Goal: Task Accomplishment & Management: Use online tool/utility

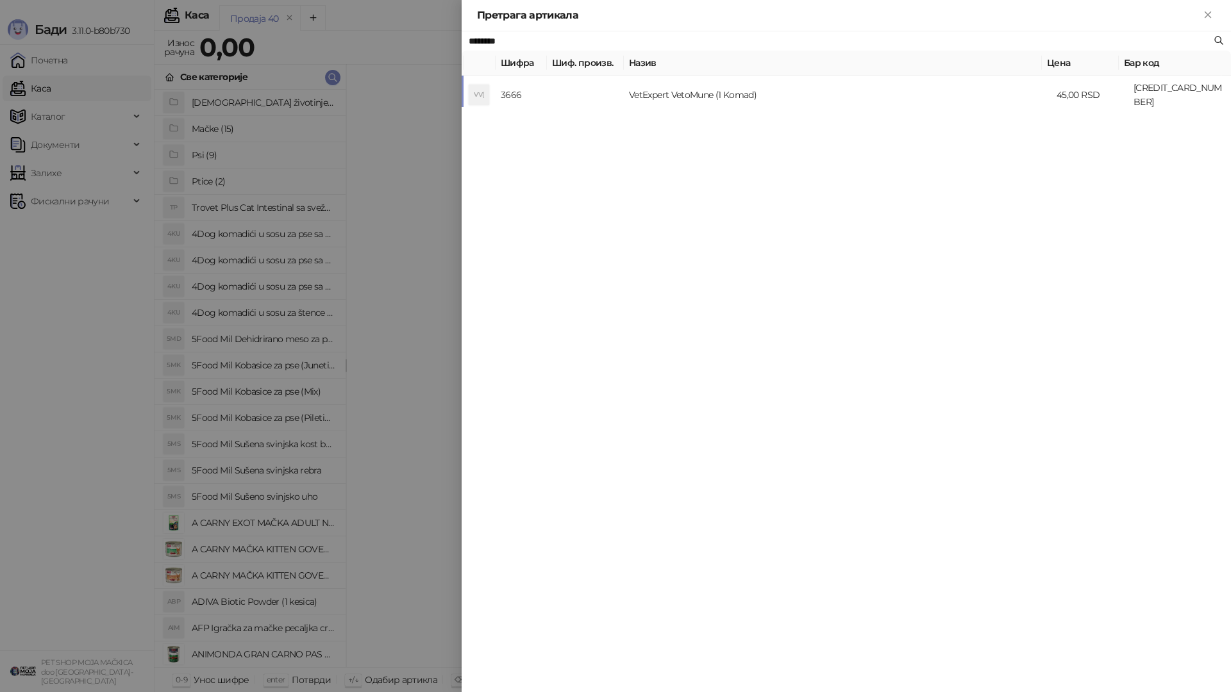
type input "********"
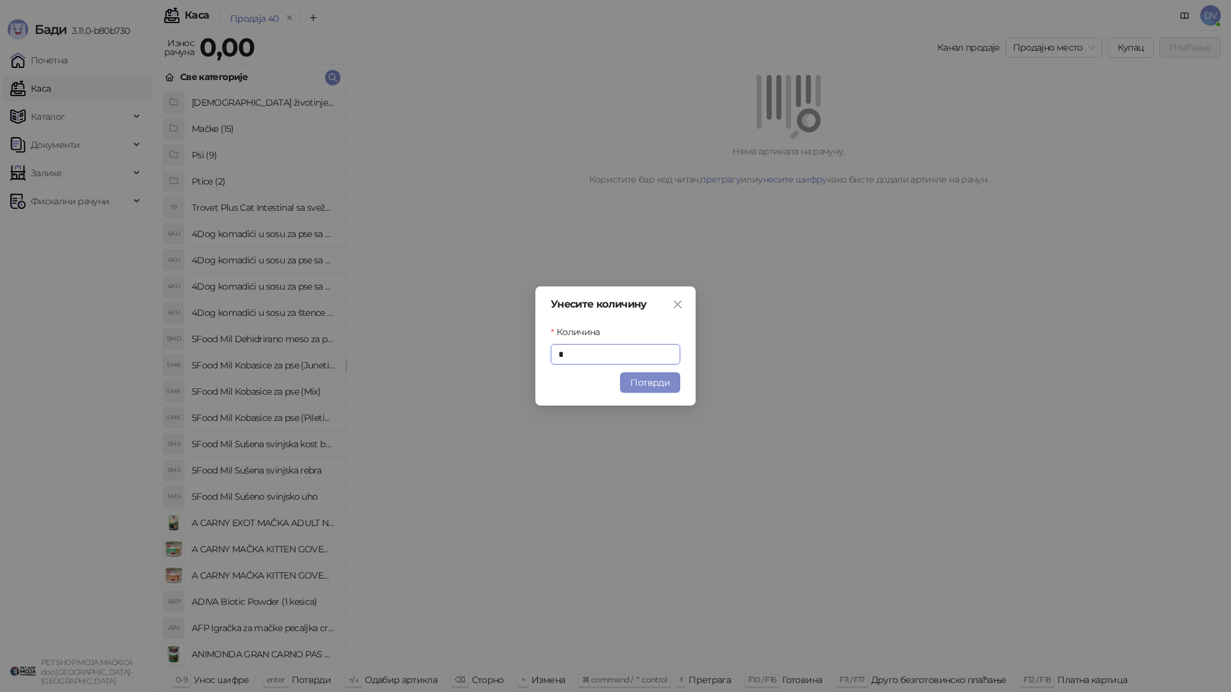
type input "**"
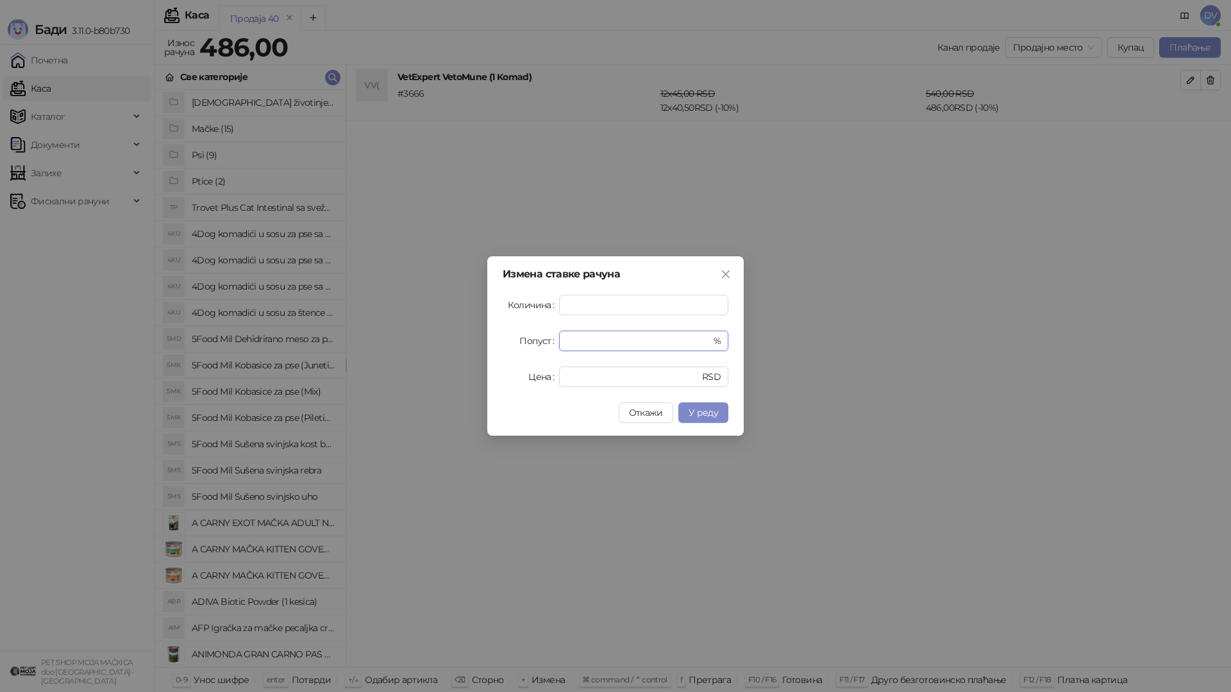
type input "**"
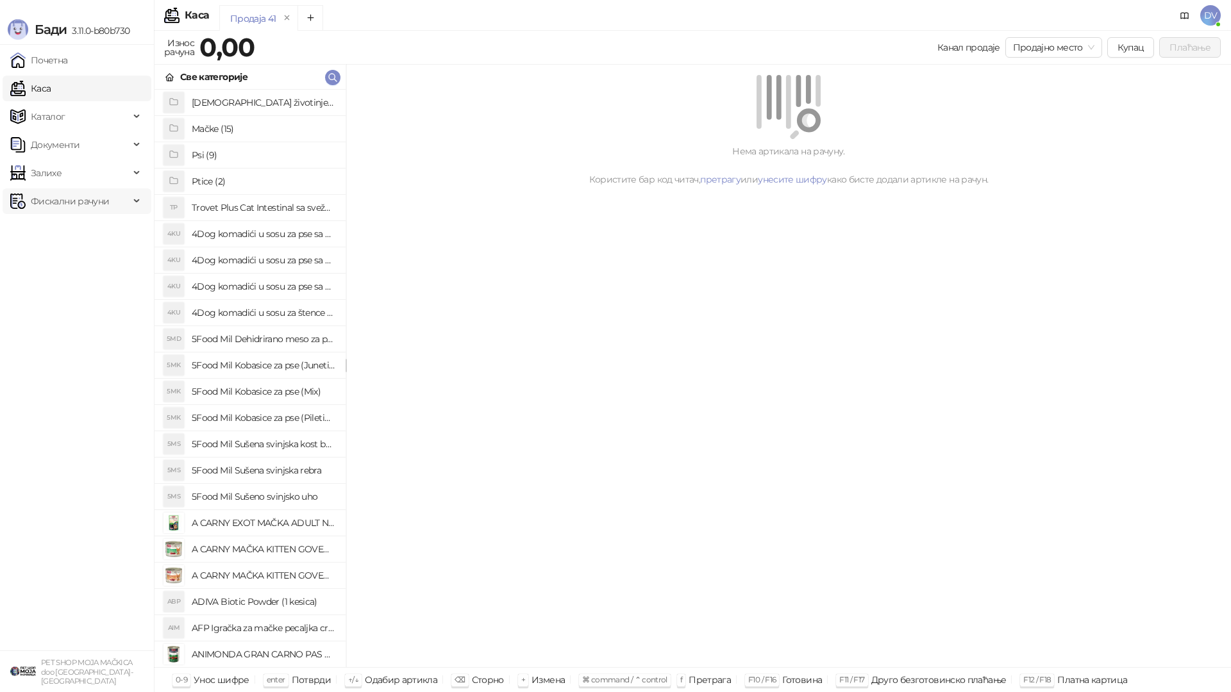
click at [121, 190] on span "Фискални рачуни" at bounding box center [69, 201] width 119 height 26
drag, startPoint x: 105, startPoint y: 249, endPoint x: 121, endPoint y: 245, distance: 16.0
click at [83, 249] on link "По данима" at bounding box center [49, 258] width 68 height 26
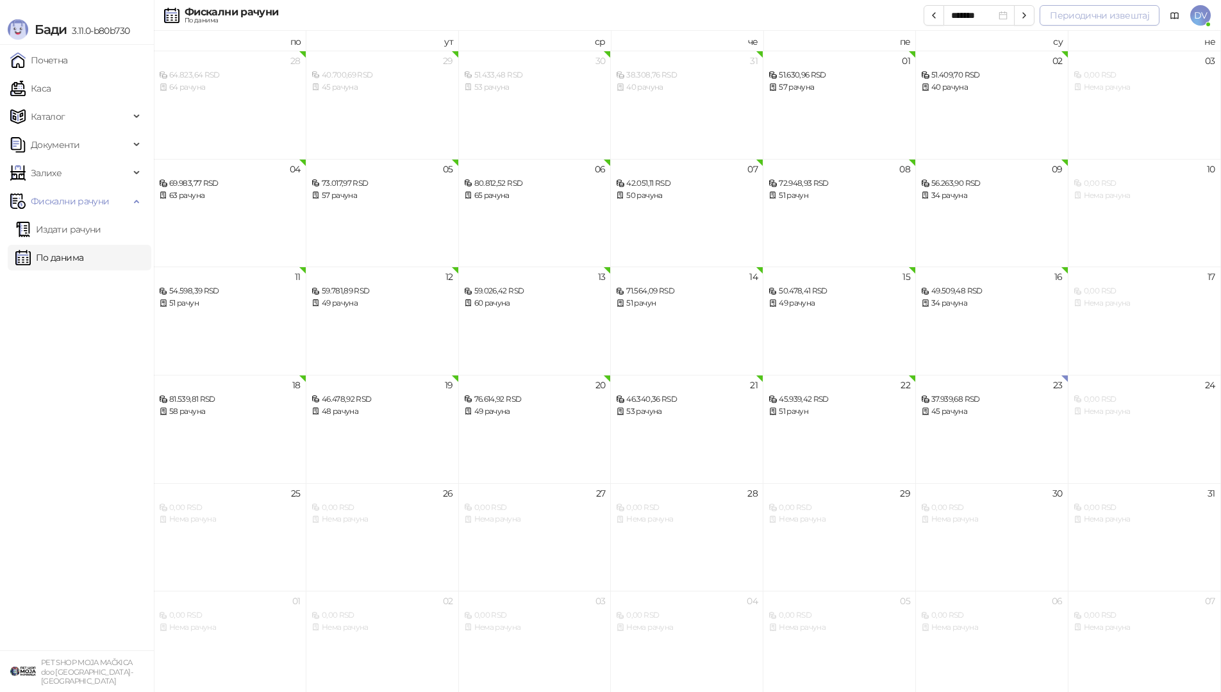
click at [1091, 19] on button "Периодични извештај" at bounding box center [1100, 15] width 120 height 21
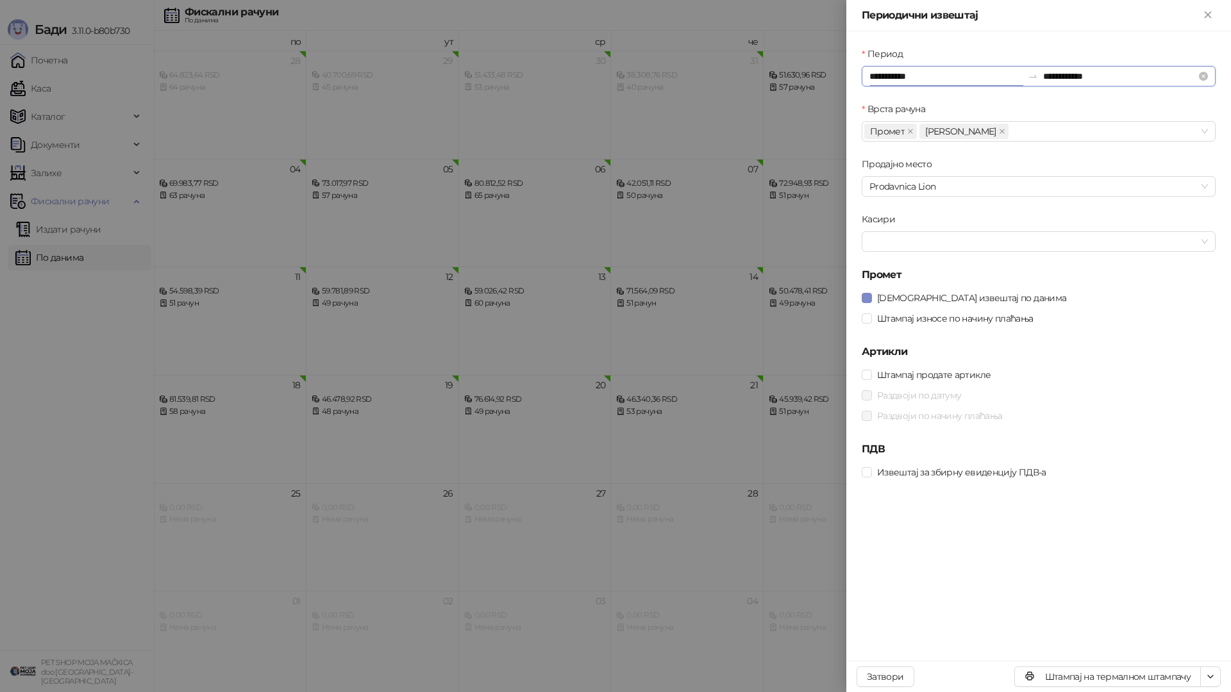
click at [904, 80] on input "**********" at bounding box center [945, 76] width 153 height 14
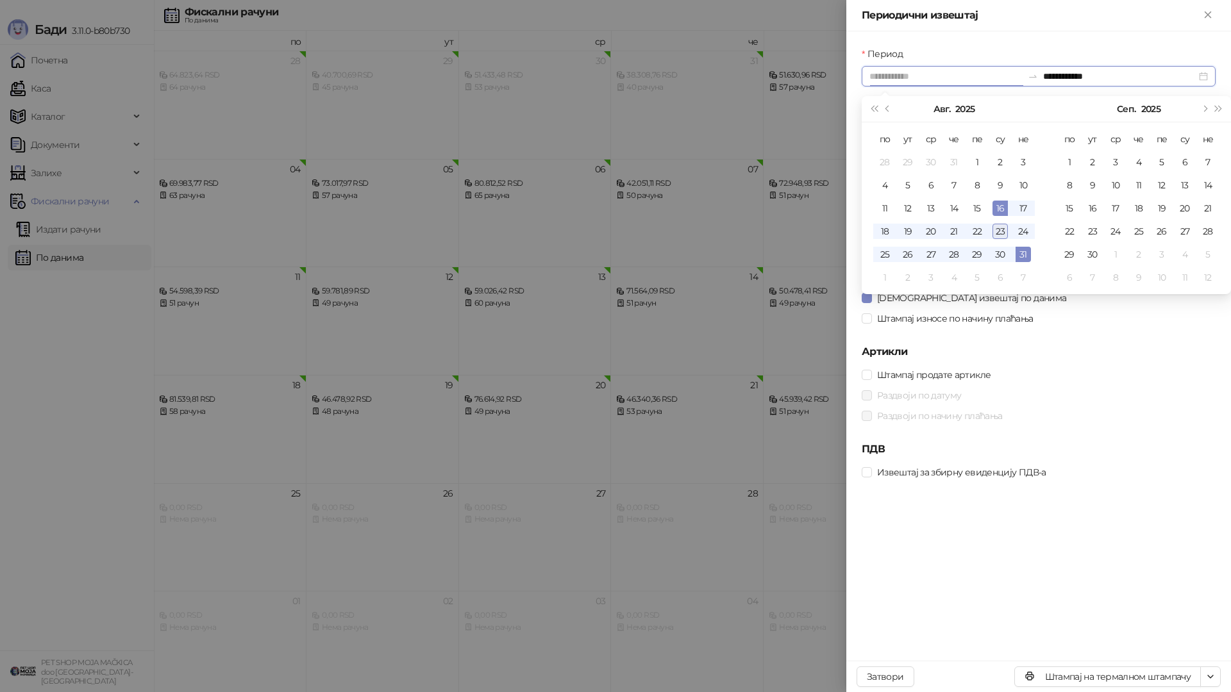
type input "**********"
click at [997, 228] on div "23" at bounding box center [999, 231] width 15 height 15
click at [999, 230] on div "23" at bounding box center [999, 231] width 15 height 15
type input "**********"
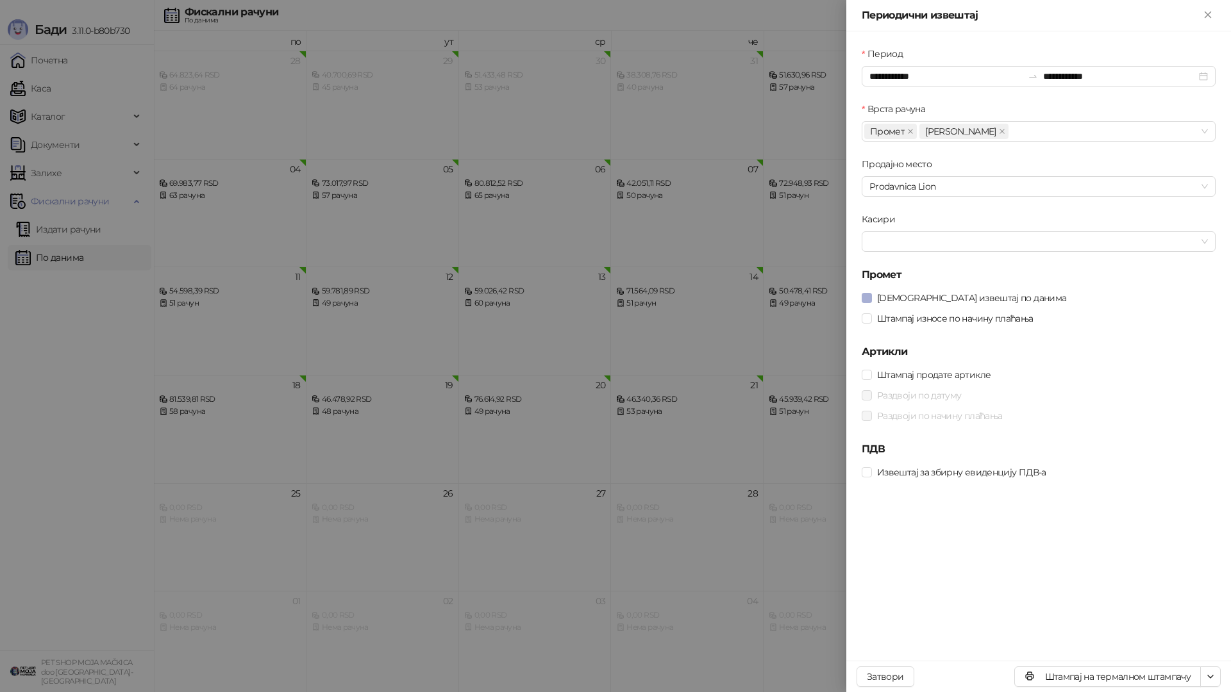
click at [930, 299] on span "[DEMOGRAPHIC_DATA] извештај по данима" at bounding box center [971, 298] width 199 height 14
click at [946, 317] on span "Штампај износе по начину плаћања" at bounding box center [955, 319] width 167 height 14
click at [1131, 674] on button "Штампај на термалном штампачу" at bounding box center [1107, 677] width 187 height 21
click at [811, 235] on div at bounding box center [615, 346] width 1231 height 692
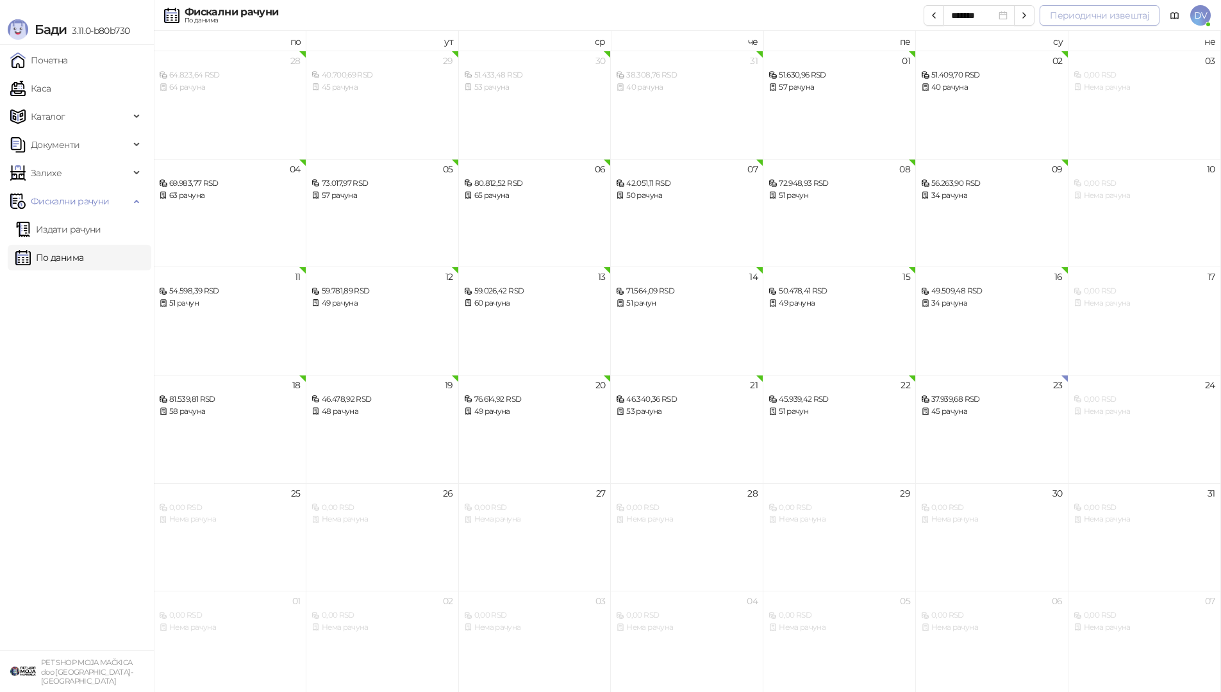
click at [1092, 19] on button "Периодични извештај" at bounding box center [1100, 15] width 120 height 21
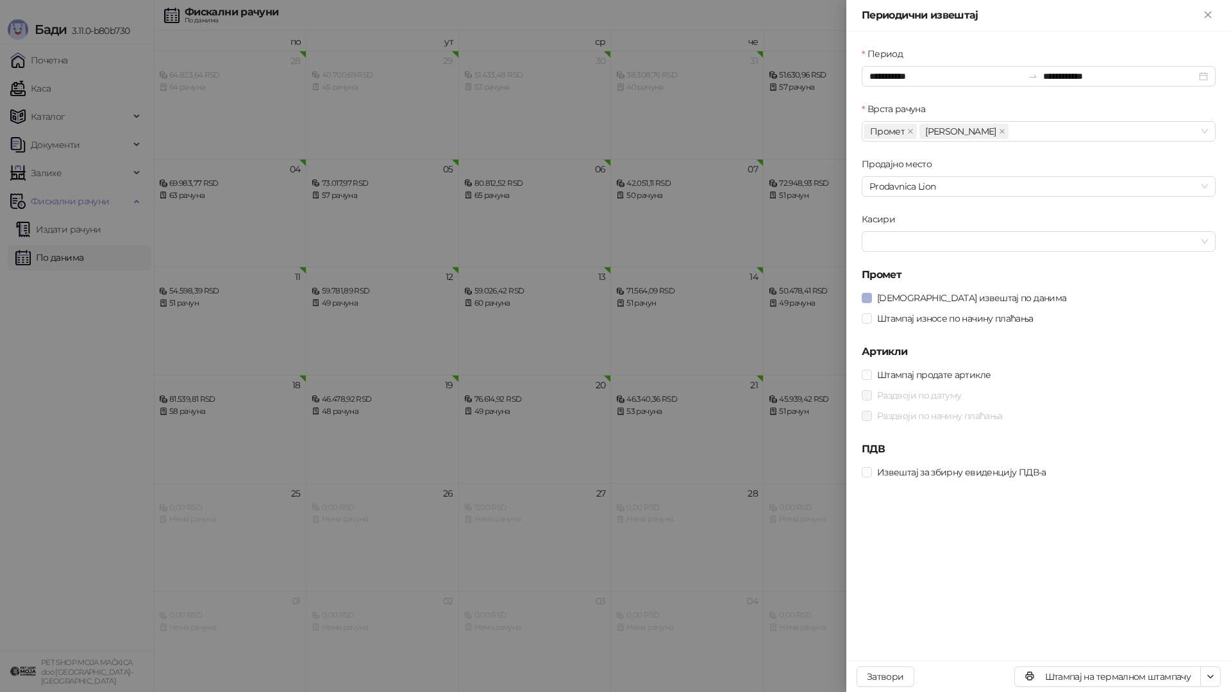
click at [981, 297] on span "[DEMOGRAPHIC_DATA] извештај по данима" at bounding box center [971, 298] width 199 height 14
click at [991, 324] on span "Штампај износе по начину плаћања" at bounding box center [955, 319] width 167 height 14
click at [1133, 665] on div "Штампај на термалном штампачу Затвори" at bounding box center [1038, 676] width 385 height 31
click at [1133, 672] on button "Штампај на термалном штампачу" at bounding box center [1107, 677] width 187 height 21
click at [436, 561] on div at bounding box center [615, 346] width 1231 height 692
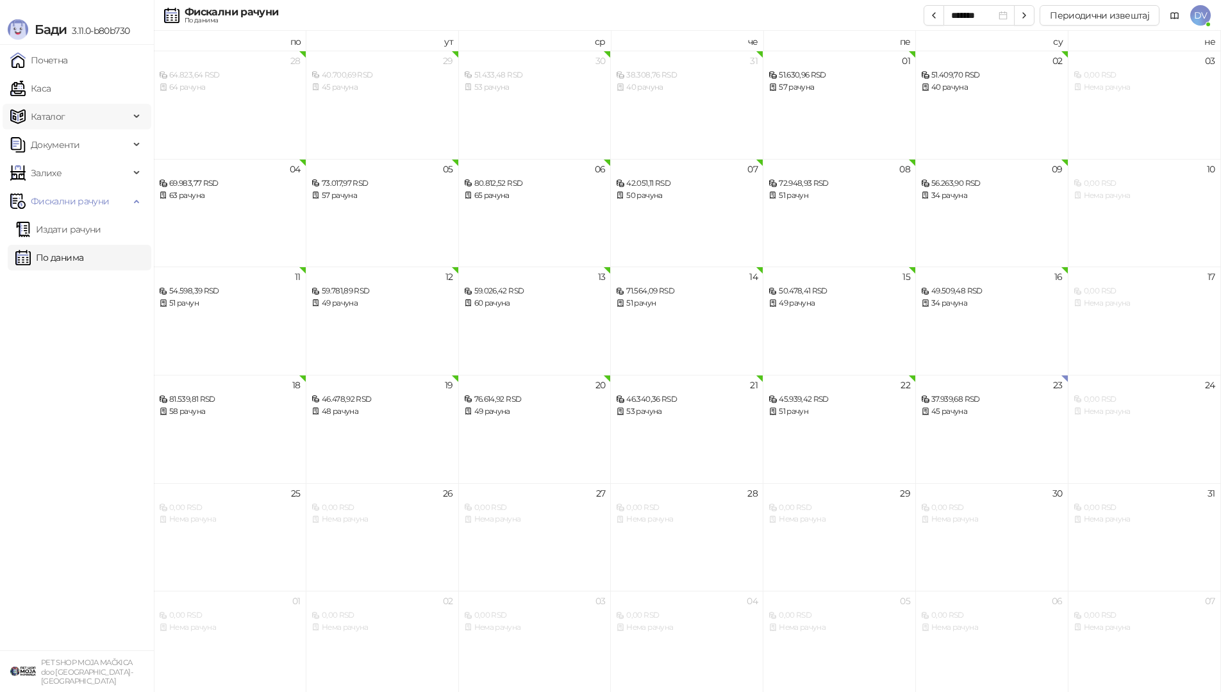
click at [76, 108] on span "Каталог" at bounding box center [69, 117] width 119 height 26
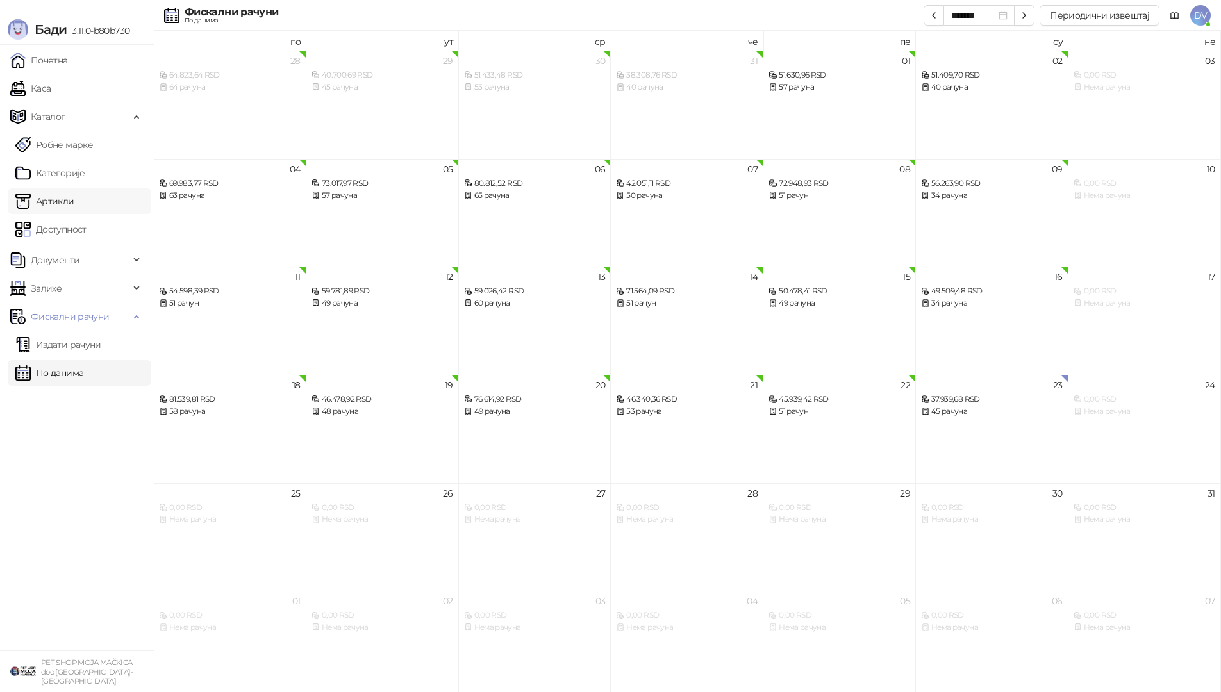
click at [74, 198] on link "Артикли" at bounding box center [44, 201] width 59 height 26
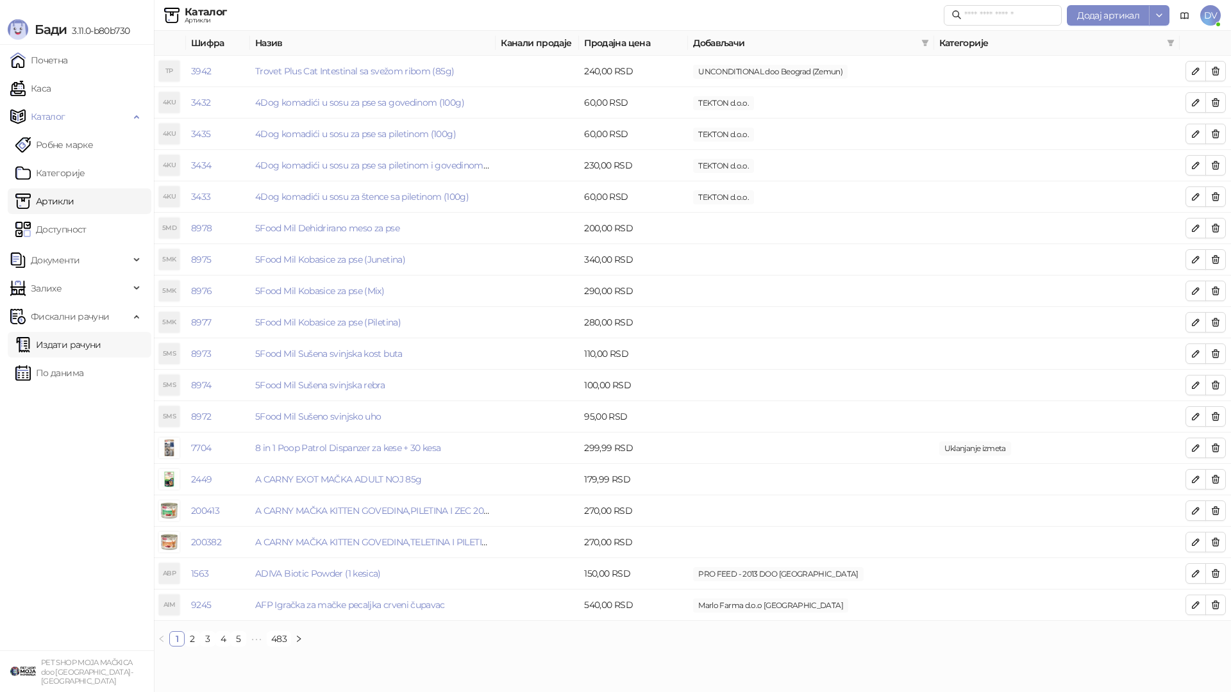
click at [85, 342] on link "Издати рачуни" at bounding box center [58, 345] width 86 height 26
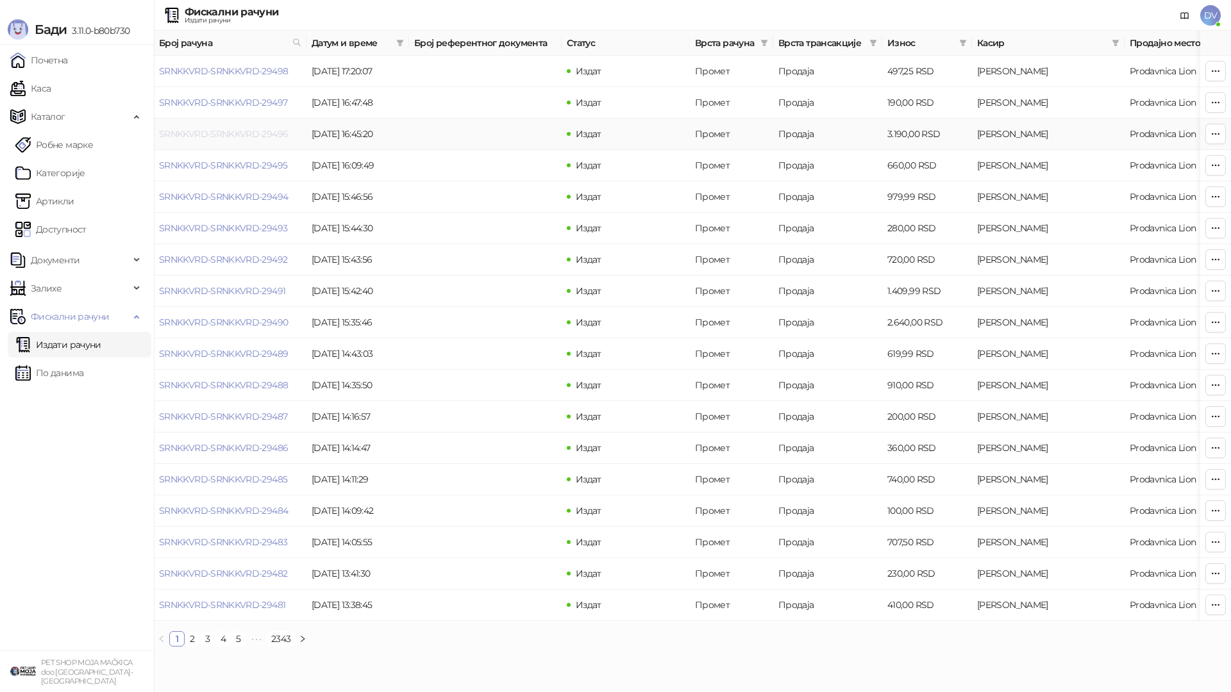
click at [223, 128] on link "SRNKKVRD-SRNKKVRD-29496" at bounding box center [223, 134] width 129 height 12
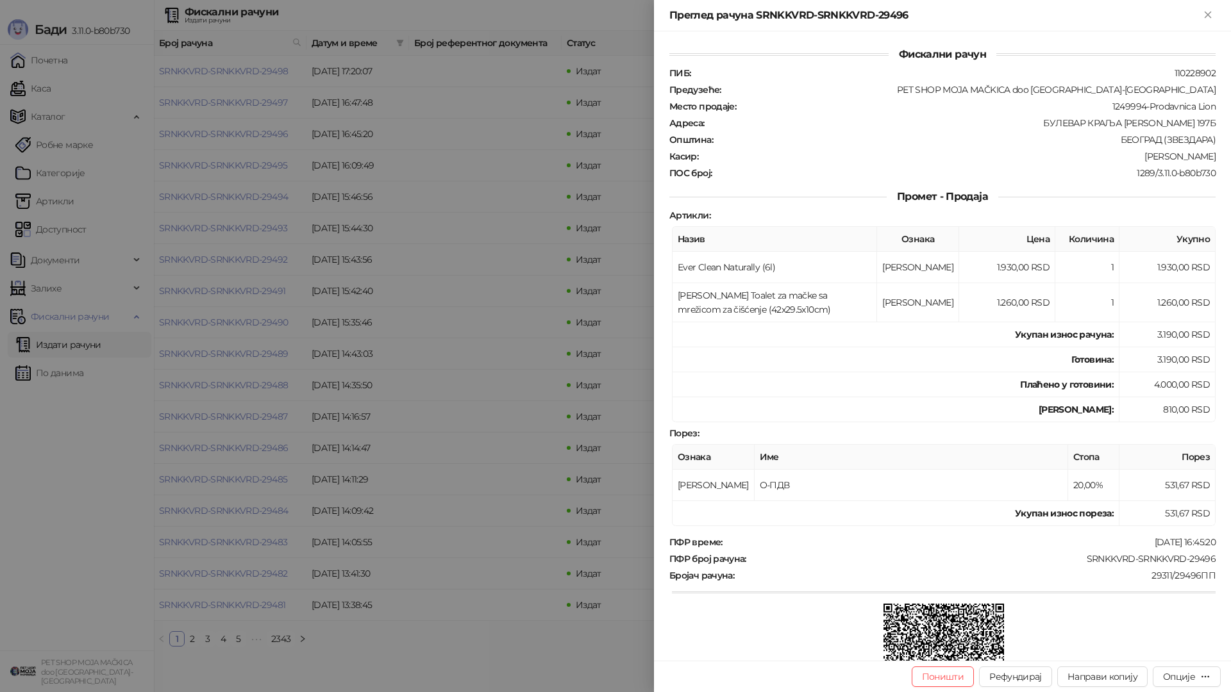
click at [345, 186] on div at bounding box center [615, 346] width 1231 height 692
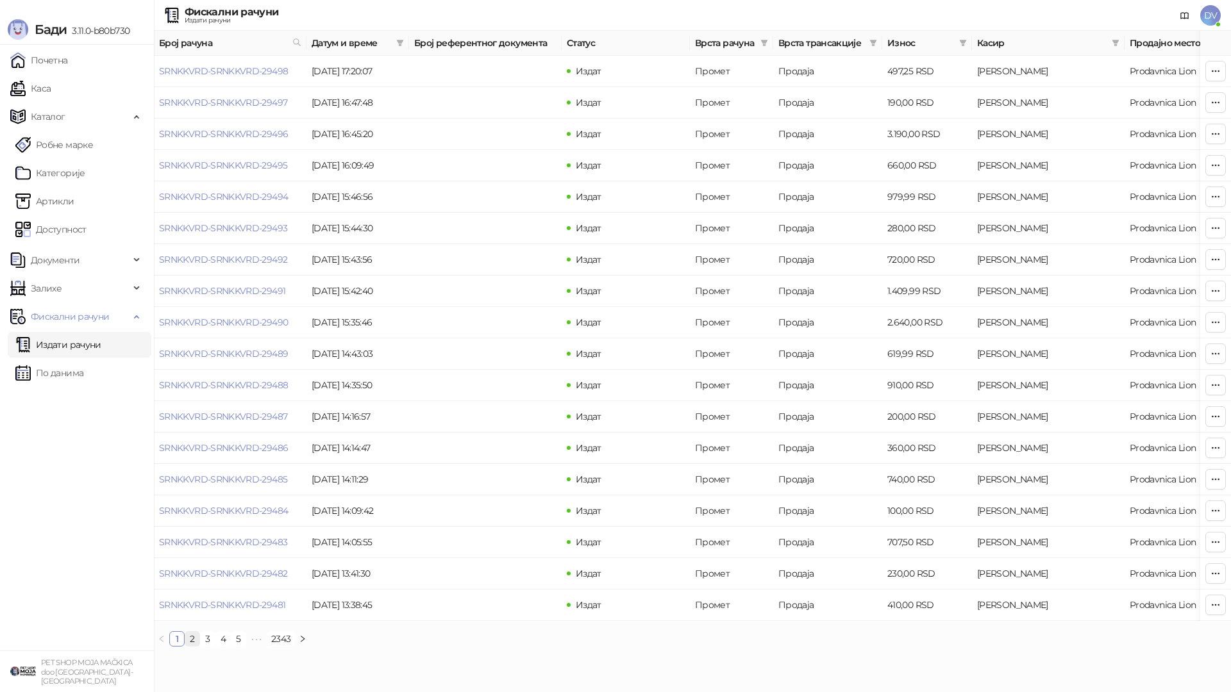
click at [194, 646] on link "2" at bounding box center [192, 639] width 14 height 14
click at [192, 193] on link "SRNKKVRD-SRNKKVRD-29476" at bounding box center [223, 197] width 128 height 12
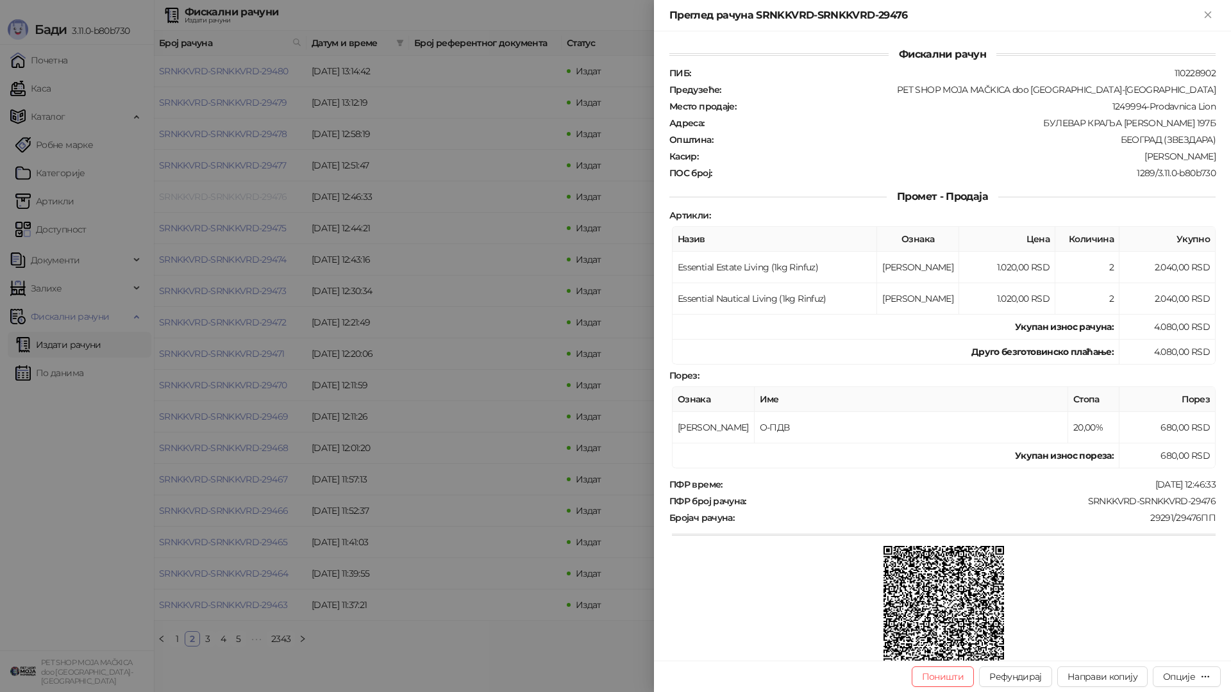
click at [192, 193] on div at bounding box center [615, 346] width 1231 height 692
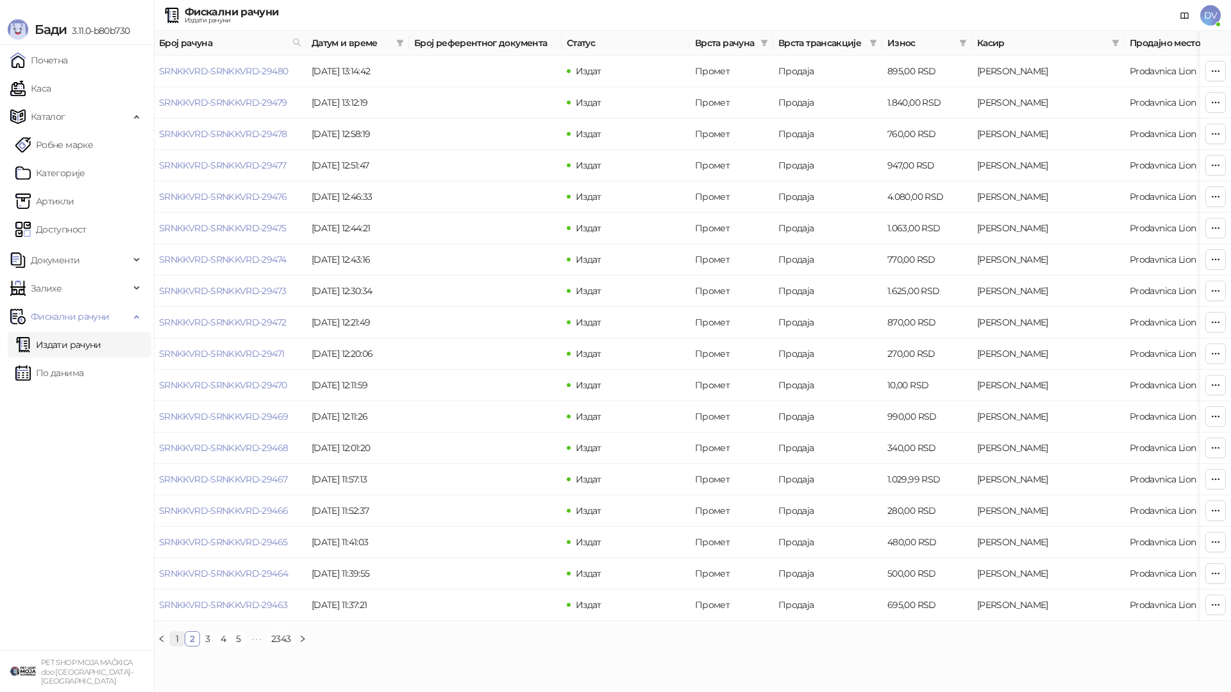
click at [179, 646] on link "1" at bounding box center [177, 639] width 14 height 14
click at [203, 646] on link "3" at bounding box center [208, 639] width 14 height 14
click at [194, 646] on link "2" at bounding box center [192, 639] width 14 height 14
